Goal: Information Seeking & Learning: Learn about a topic

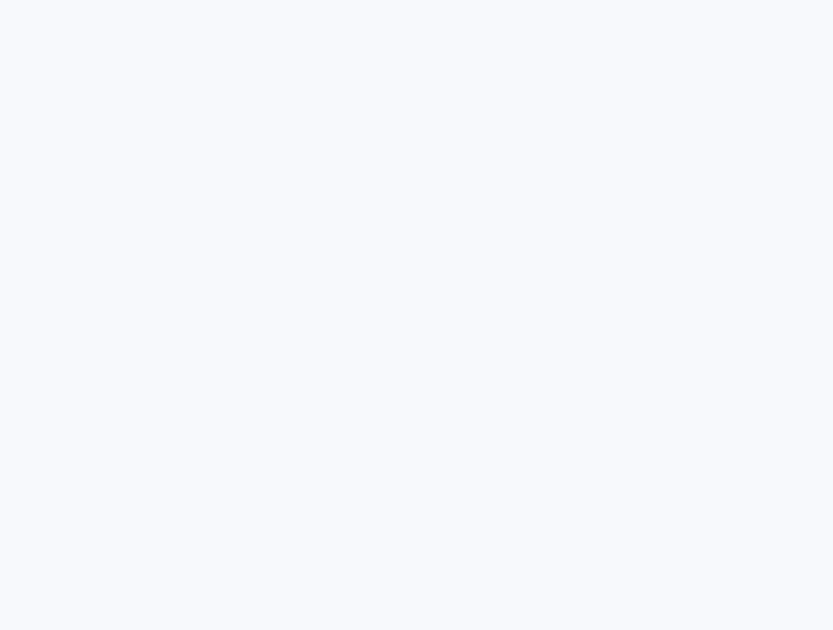
radio input "true"
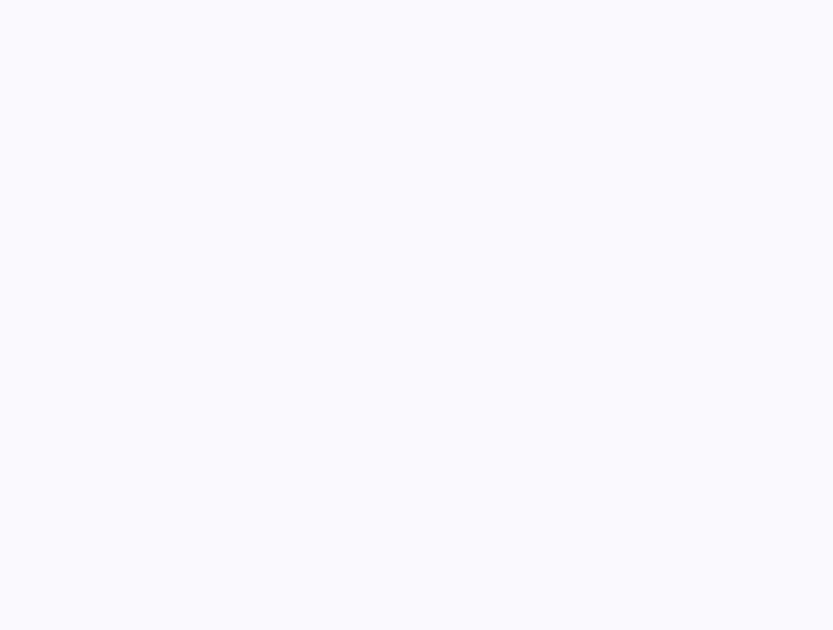
radio input "true"
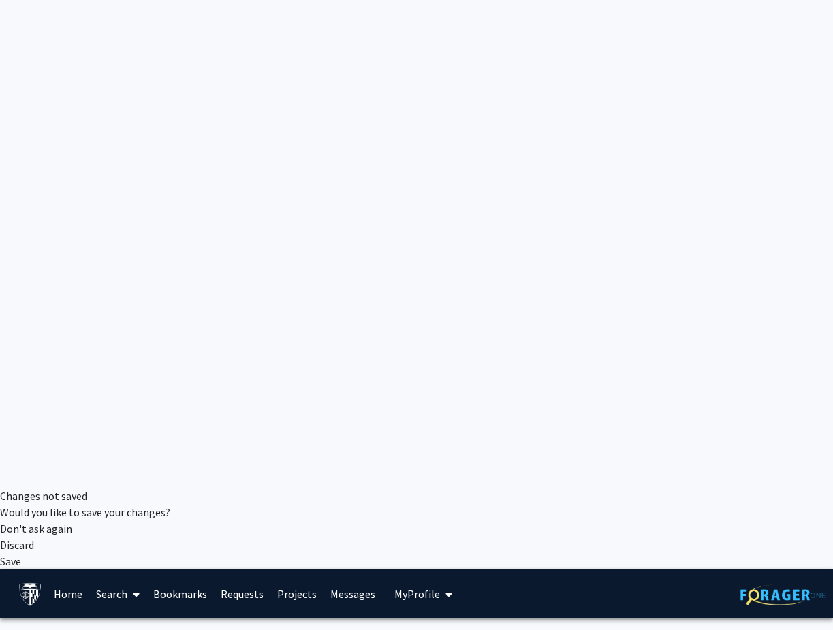
scroll to position [144, 0]
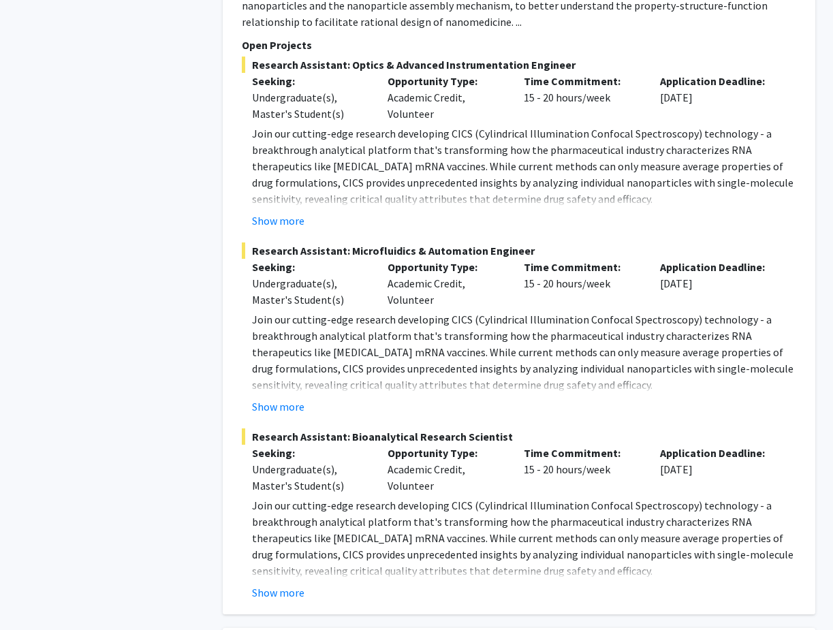
scroll to position [4420, 0]
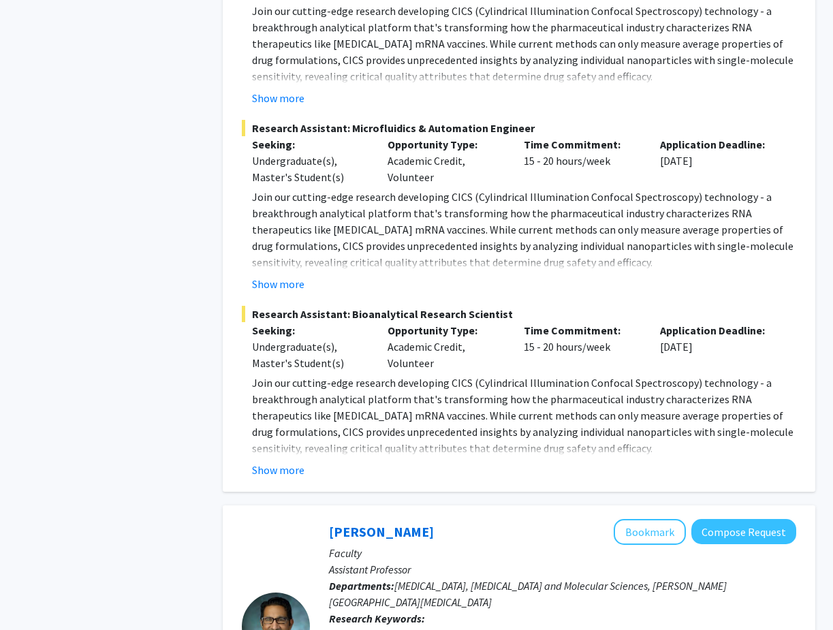
scroll to position [4537, 0]
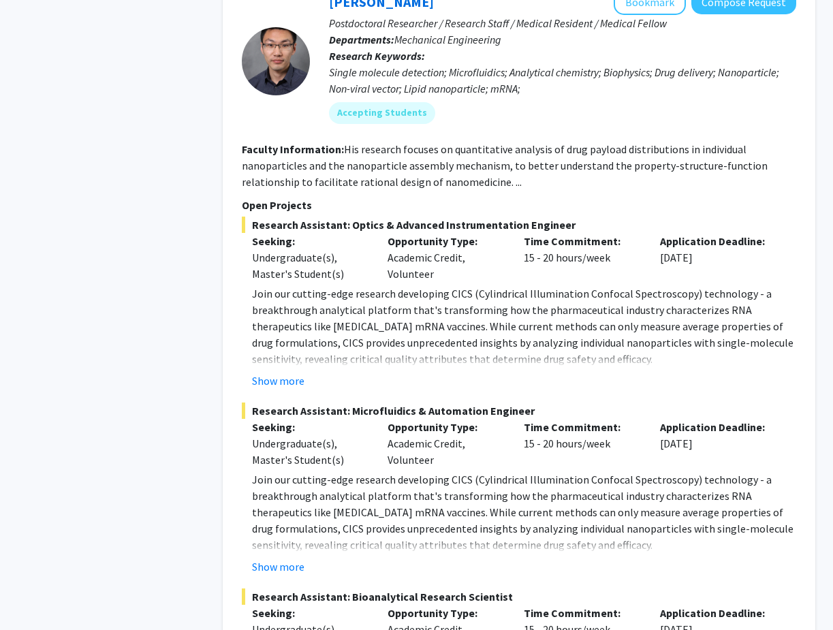
scroll to position [4239, 0]
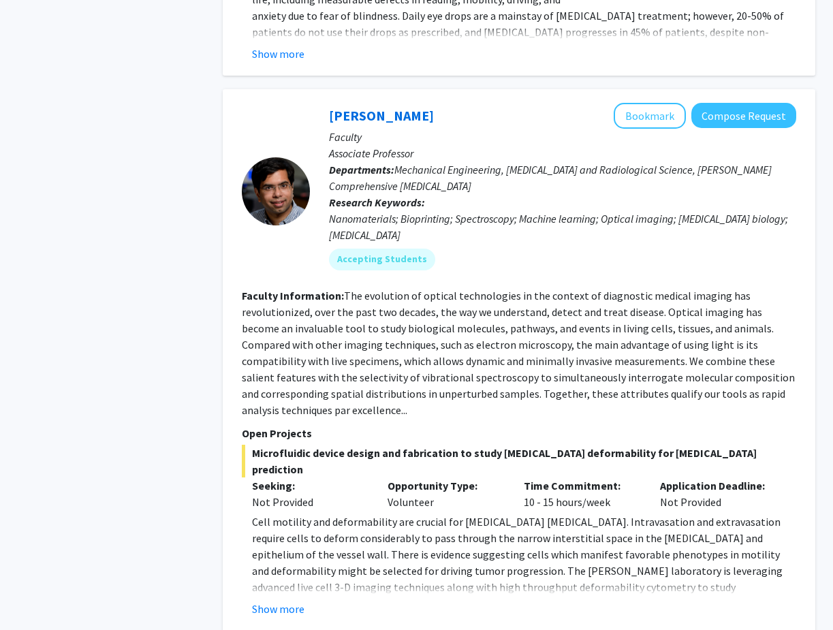
scroll to position [6836, 0]
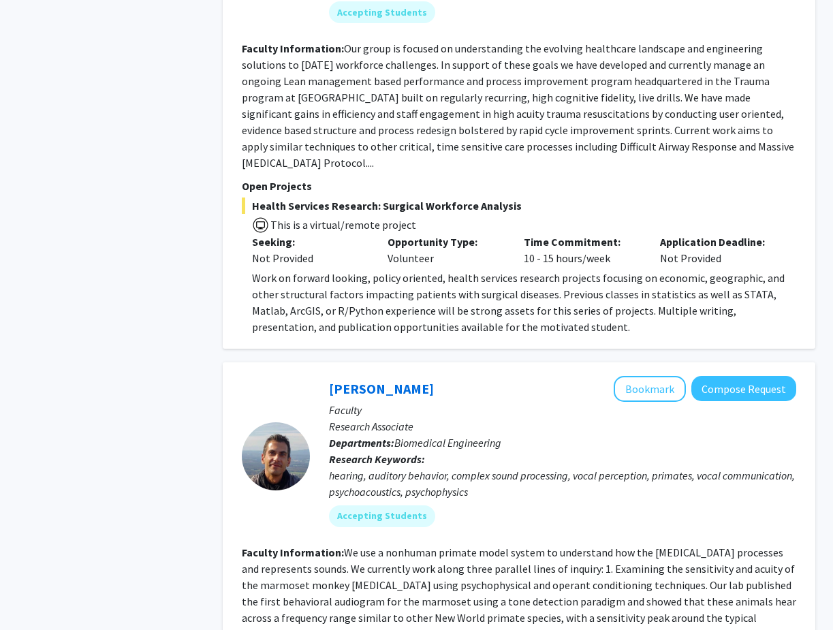
scroll to position [2075, 0]
